Goal: Information Seeking & Learning: Learn about a topic

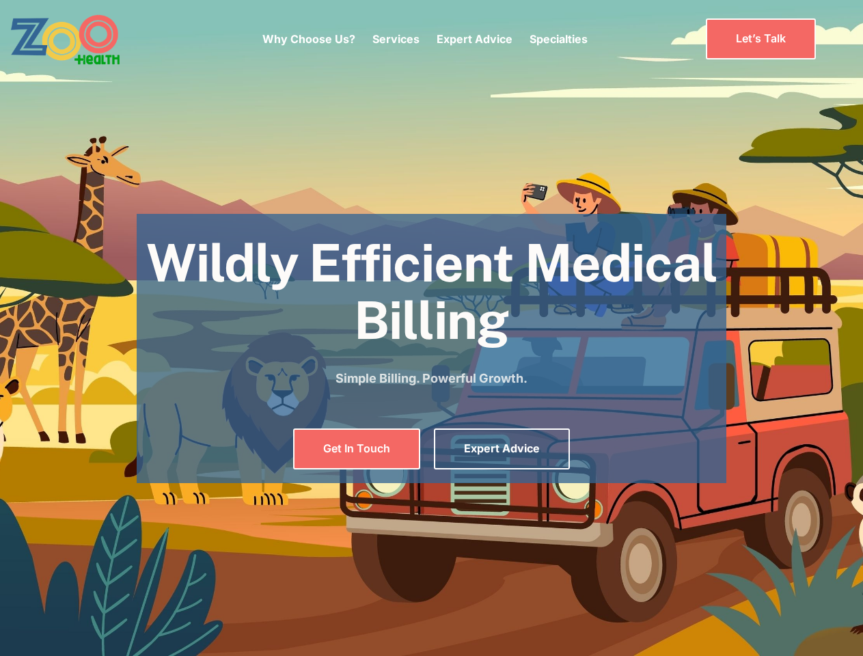
click at [424, 39] on div "Why Choose Us? Services Chronic Care Management Contract Optimization Denial An…" at bounding box center [424, 38] width 325 height 57
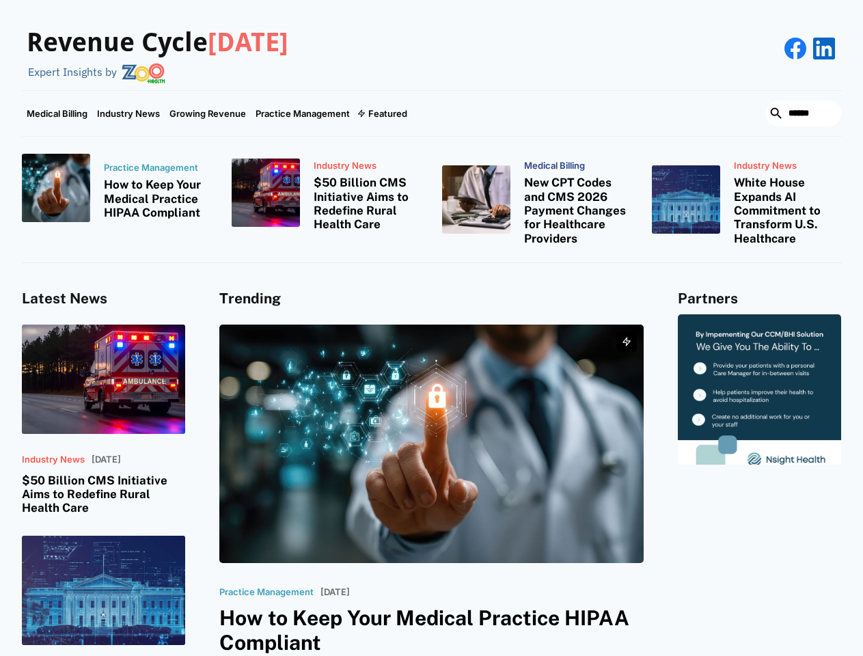
click at [381, 113] on div "Featured" at bounding box center [387, 113] width 39 height 11
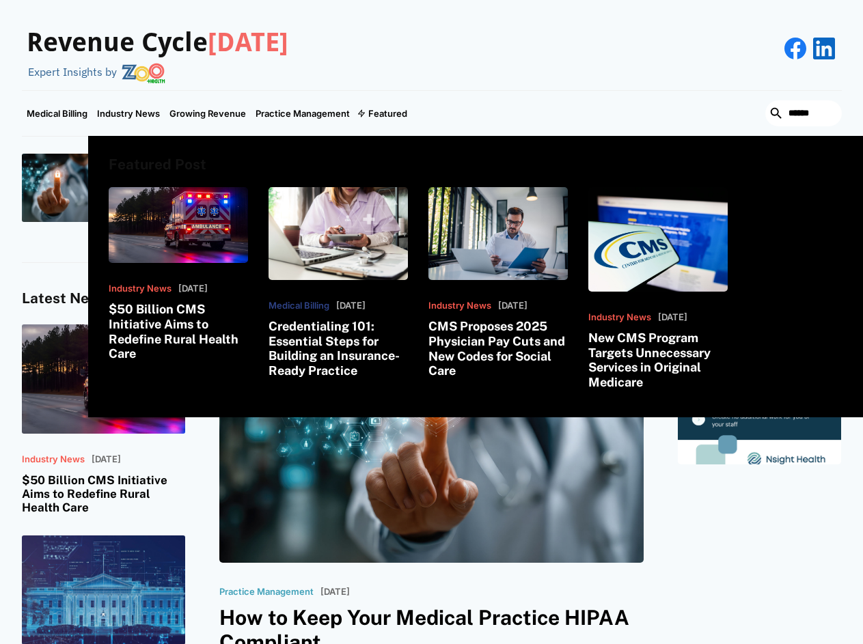
click at [714, 644] on html "Revenue Cycle [DATE] Expert Insights by Medical Billing Industry News Growing R…" at bounding box center [431, 322] width 863 height 644
